Goal: Transaction & Acquisition: Purchase product/service

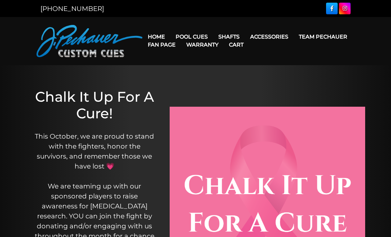
click at [226, 79] on link "Champion Collection" at bounding box center [212, 74] width 82 height 9
click at [294, 36] on link "Team Pechauer" at bounding box center [323, 36] width 59 height 17
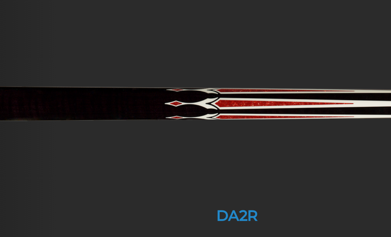
scroll to position [986, 0]
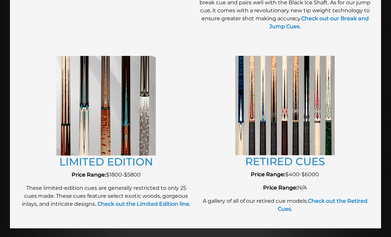
scroll to position [714, 0]
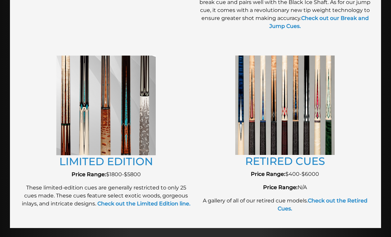
click at [126, 114] on img at bounding box center [106, 105] width 100 height 100
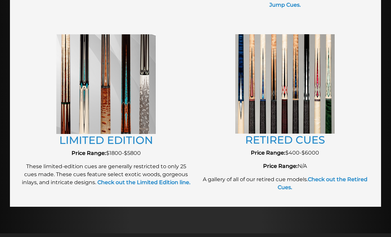
click at [313, 102] on img at bounding box center [286, 83] width 100 height 99
click at [304, 107] on img at bounding box center [286, 83] width 100 height 99
click at [292, 100] on img at bounding box center [286, 83] width 100 height 99
click at [293, 143] on link "RETIRED CUES" at bounding box center [285, 139] width 80 height 13
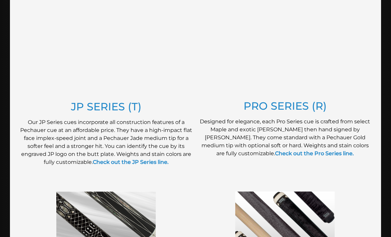
scroll to position [446, 0]
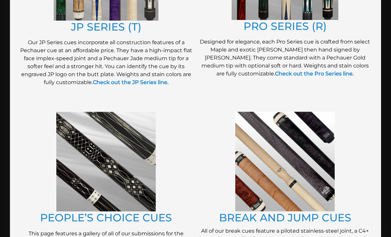
click at [129, 221] on link "PEOPLE’S CHOICE CUES" at bounding box center [106, 217] width 132 height 13
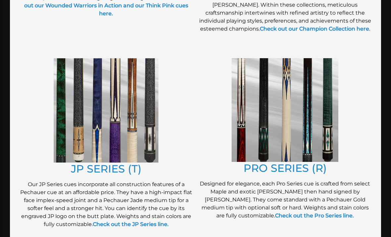
scroll to position [305, 0]
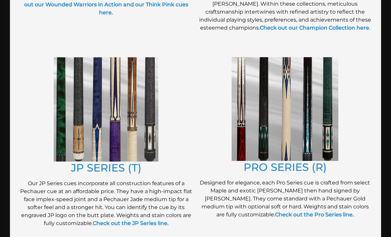
click at [320, 167] on link "PRO SERIES (R)" at bounding box center [285, 166] width 83 height 13
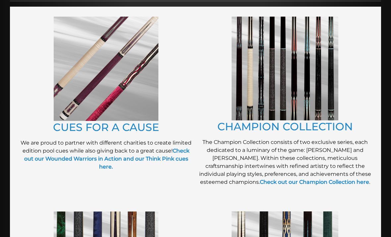
scroll to position [151, 0]
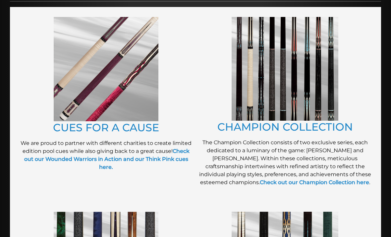
click at [295, 123] on link "CHAMPION COLLECTION" at bounding box center [286, 126] width 136 height 13
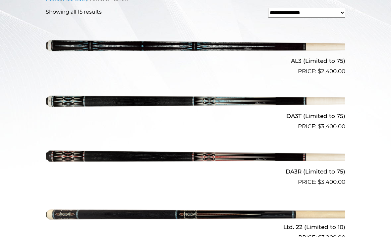
scroll to position [213, 0]
click at [326, 189] on img at bounding box center [196, 214] width 300 height 50
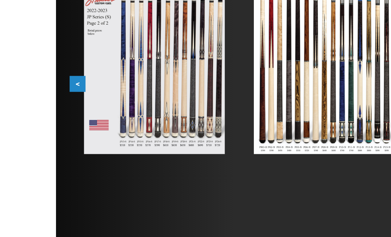
scroll to position [124, 0]
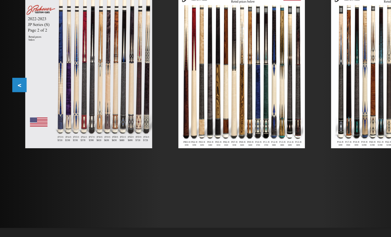
click at [99, 64] on img at bounding box center [72, 82] width 102 height 129
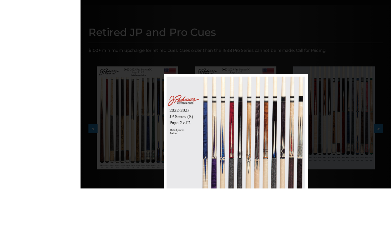
scroll to position [134, 0]
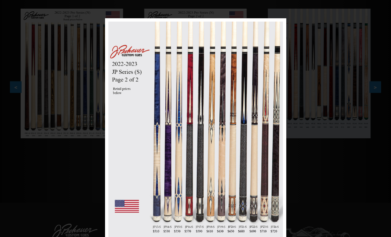
click at [78, 96] on div "Image 5 of 53" at bounding box center [195, 136] width 391 height 237
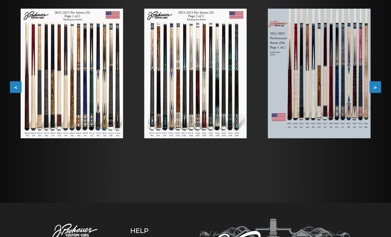
click at [105, 47] on img at bounding box center [72, 73] width 102 height 129
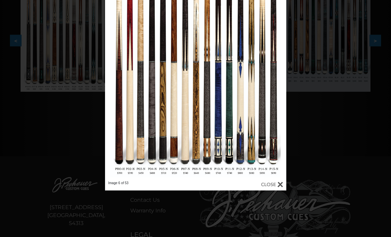
scroll to position [186, 0]
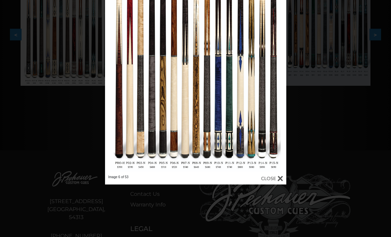
click at [282, 174] on link at bounding box center [246, 61] width 82 height 227
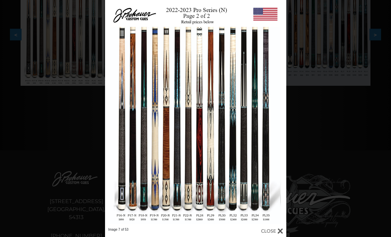
click at [282, 229] on div at bounding box center [272, 230] width 22 height 7
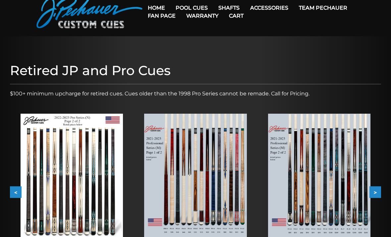
scroll to position [0, 0]
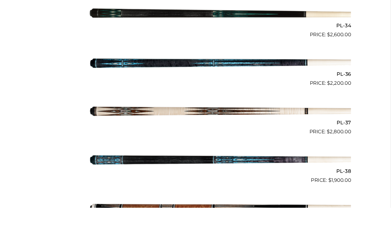
scroll to position [1646, 0]
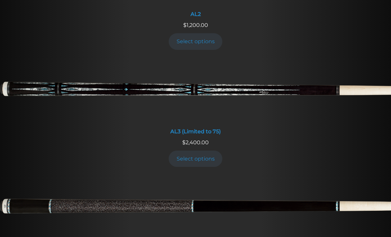
scroll to position [459, 0]
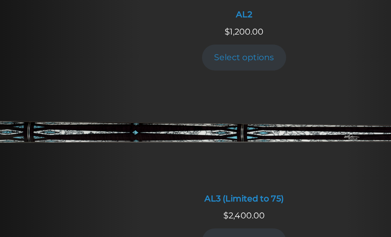
click at [47, 88] on img at bounding box center [195, 90] width 391 height 65
click at [144, 75] on img at bounding box center [195, 90] width 391 height 65
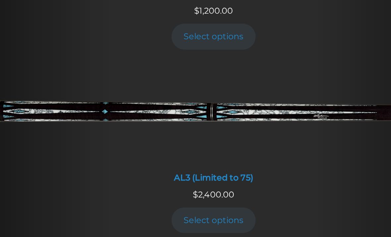
scroll to position [392, 0]
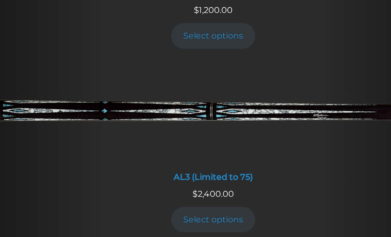
click at [187, 126] on img at bounding box center [195, 158] width 391 height 65
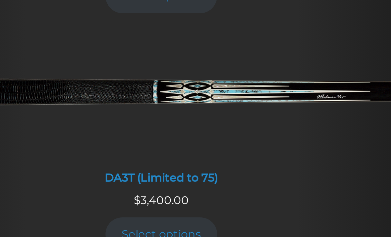
scroll to position [981, 0]
click at [97, 195] on div "DA3T (Limited to 75)" at bounding box center [195, 198] width 375 height 6
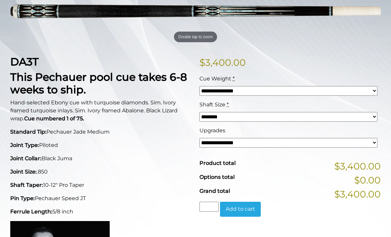
scroll to position [117, 0]
click at [375, 116] on select "******** ******** ******* ********" at bounding box center [289, 117] width 178 height 10
click at [370, 143] on select "**********" at bounding box center [289, 143] width 178 height 10
click at [373, 118] on select "******** ******** ******* ********" at bounding box center [289, 117] width 178 height 10
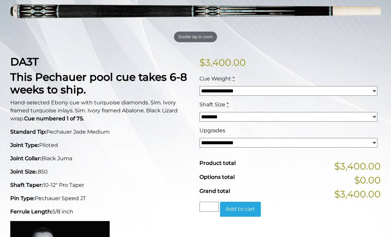
select select "*****"
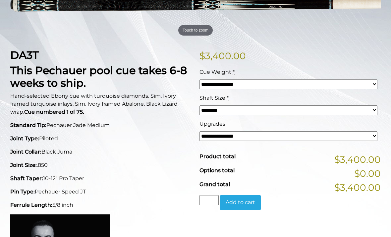
scroll to position [124, 0]
click at [375, 85] on select "**********" at bounding box center [289, 85] width 178 height 10
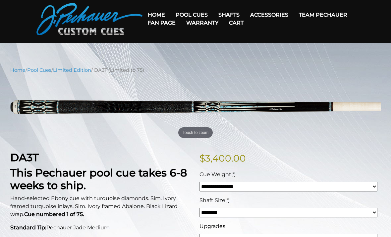
scroll to position [0, 0]
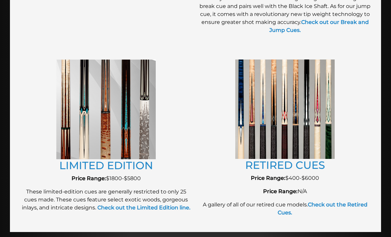
scroll to position [710, 0]
click at [121, 168] on link "LIMITED EDITION" at bounding box center [106, 165] width 94 height 13
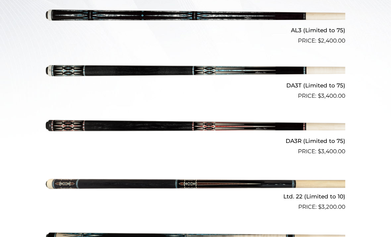
scroll to position [243, 0]
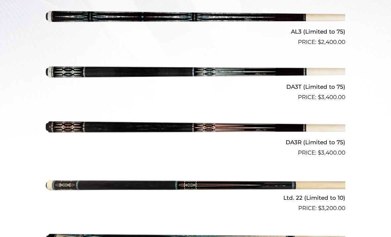
click at [263, 86] on img at bounding box center [196, 74] width 300 height 50
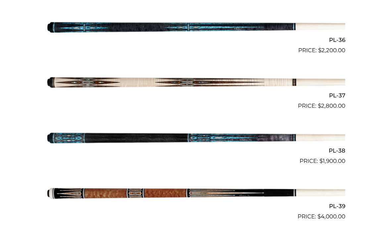
scroll to position [622, 0]
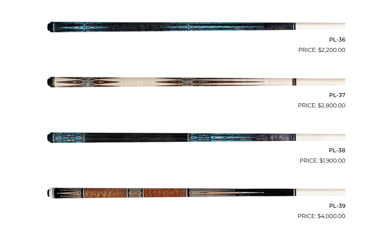
click at [141, 137] on img at bounding box center [196, 137] width 300 height 50
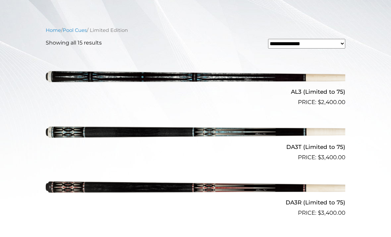
scroll to position [195, 0]
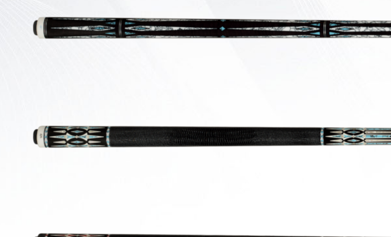
click at [46, 97] on img at bounding box center [196, 122] width 300 height 50
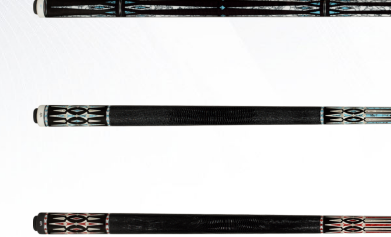
scroll to position [140, 0]
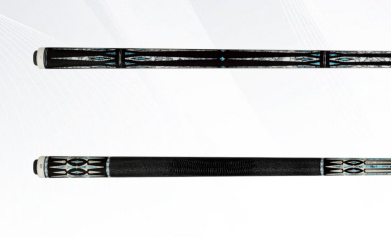
click at [99, 97] on img at bounding box center [196, 122] width 300 height 50
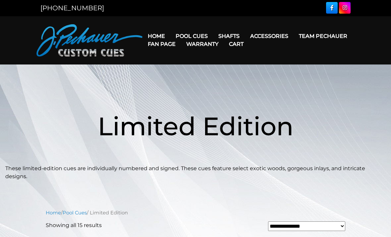
scroll to position [0, 0]
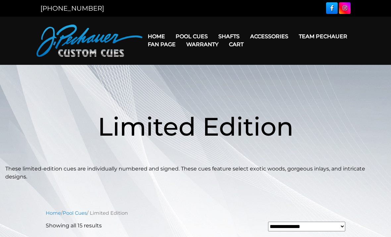
click at [312, 60] on link "Maple Shafts" at bounding box center [271, 54] width 114 height 9
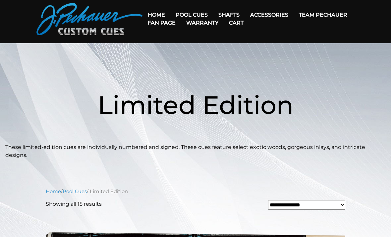
scroll to position [0, 0]
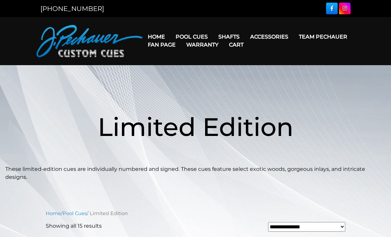
click at [181, 38] on link "Fan Page" at bounding box center [162, 44] width 38 height 17
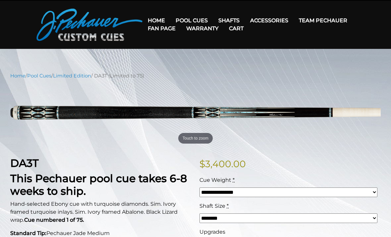
scroll to position [17, 0]
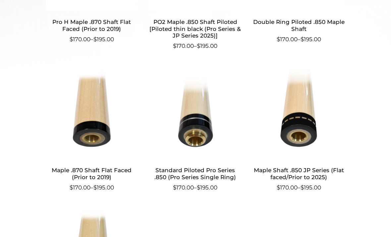
scroll to position [313, 0]
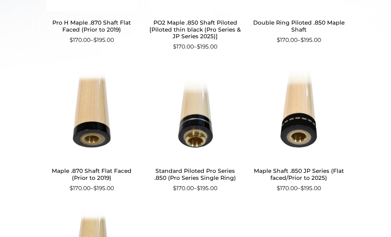
click at [190, 168] on h2 "Standard Piloted Pro Series .850 (Pro Series Single Ring)" at bounding box center [195, 174] width 92 height 19
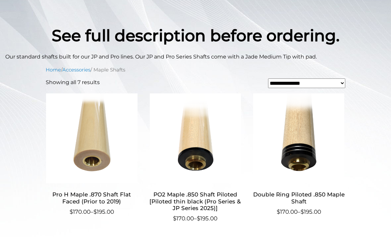
scroll to position [141, 0]
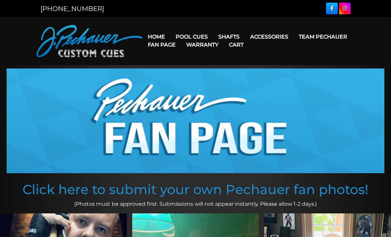
click at [181, 37] on link "Fan Page" at bounding box center [162, 44] width 38 height 17
click at [304, 70] on link "Performance Plus Low Deflection Shafts" at bounding box center [271, 64] width 114 height 9
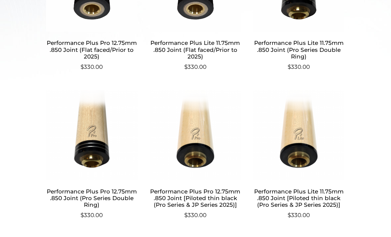
scroll to position [302, 0]
click at [202, 146] on img at bounding box center [195, 135] width 92 height 90
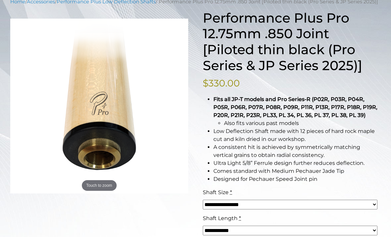
scroll to position [92, 0]
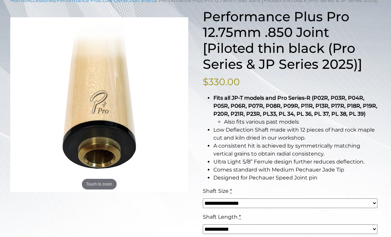
click at [328, 208] on select "**********" at bounding box center [290, 203] width 175 height 10
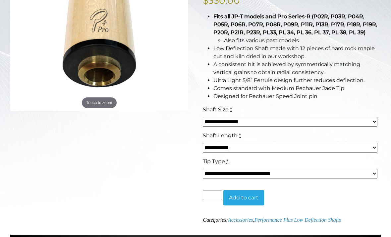
scroll to position [179, 0]
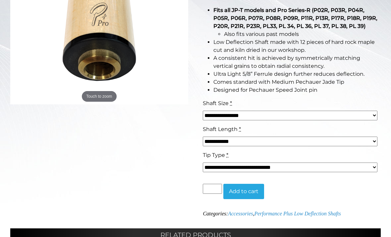
click at [368, 172] on select "**********" at bounding box center [290, 167] width 175 height 10
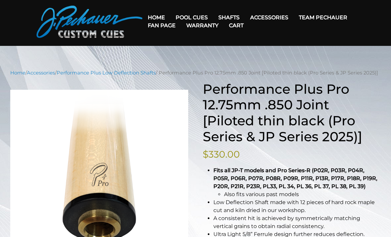
scroll to position [0, 0]
